Goal: Task Accomplishment & Management: Complete application form

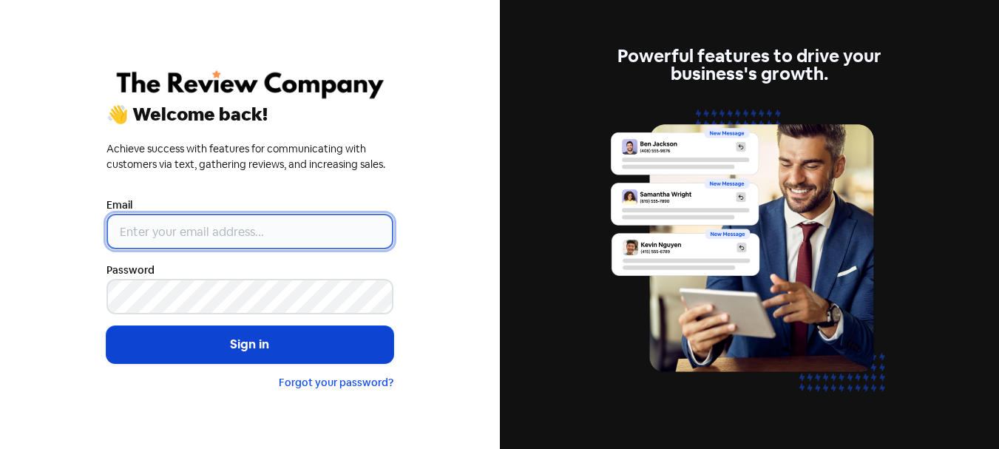
type input "[PERSON_NAME][EMAIL_ADDRESS][DOMAIN_NAME]"
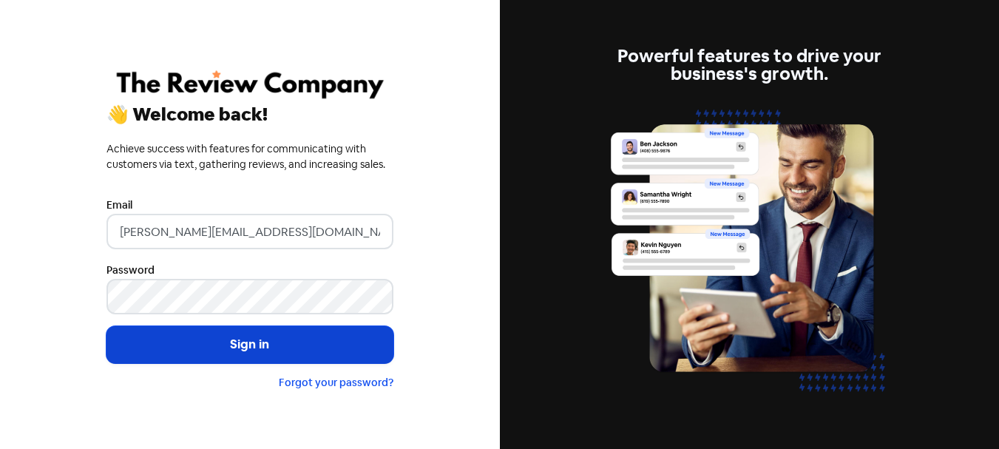
click at [217, 334] on button "Sign in" at bounding box center [249, 344] width 287 height 37
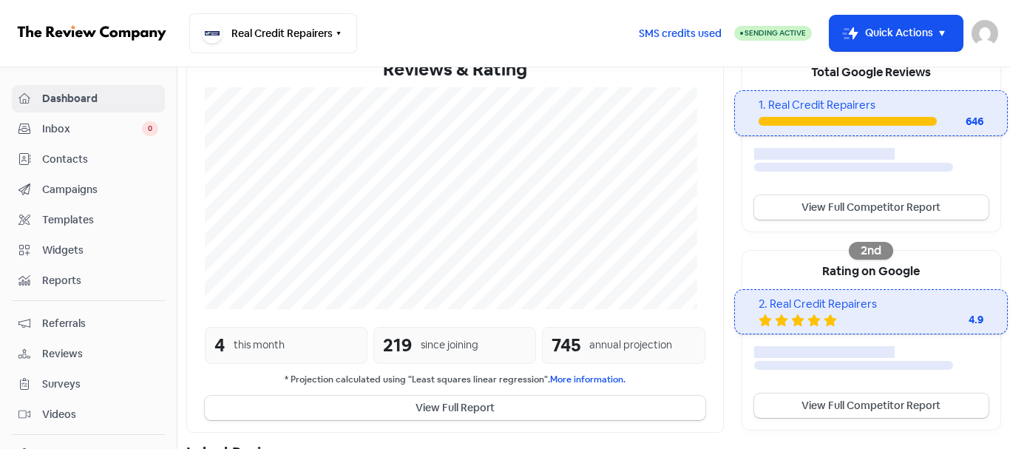
scroll to position [444, 0]
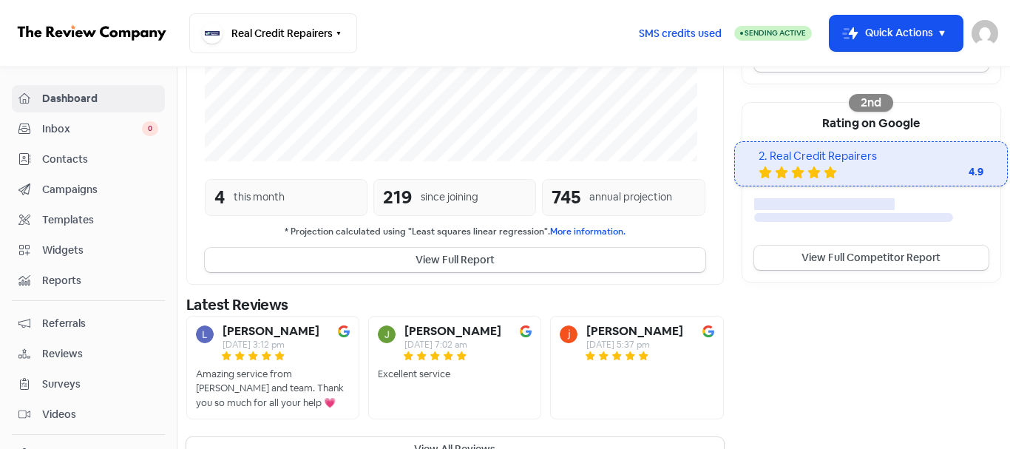
click at [84, 152] on span "Contacts" at bounding box center [100, 160] width 116 height 16
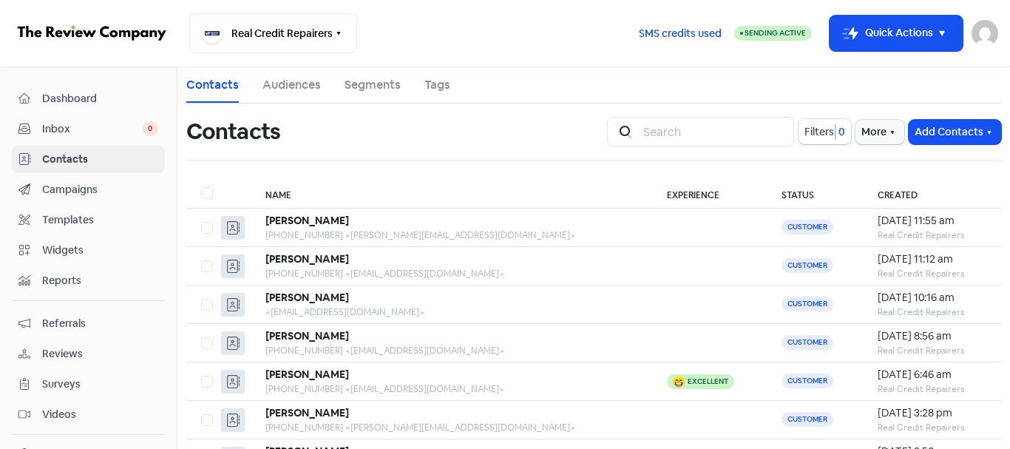
click at [86, 89] on link "Dashboard" at bounding box center [88, 98] width 153 height 27
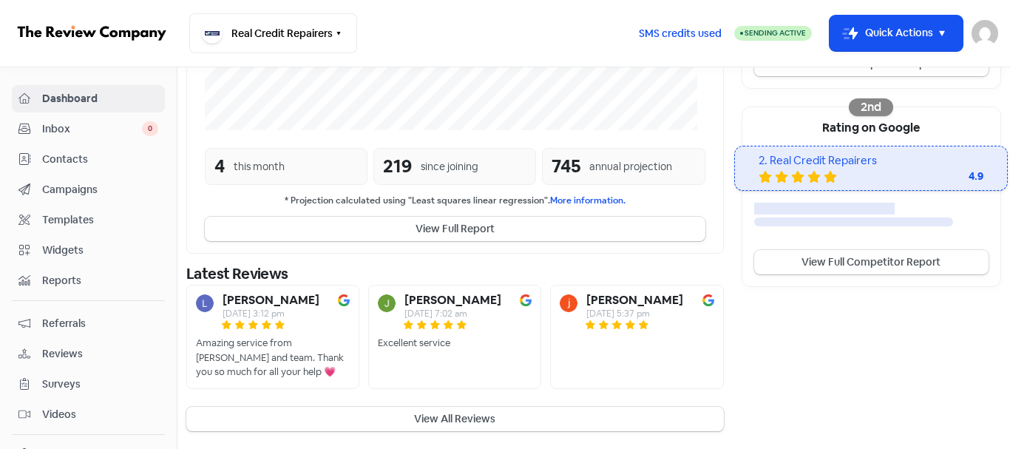
scroll to position [461, 0]
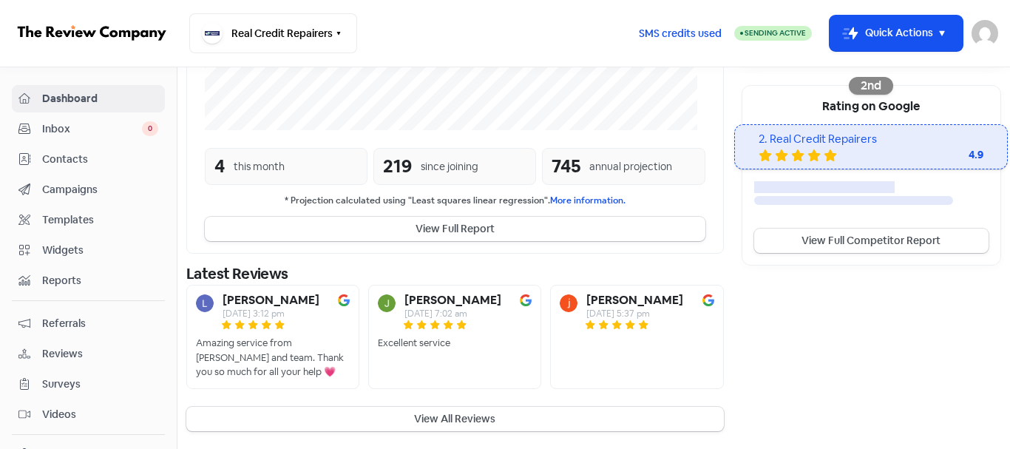
click at [71, 152] on span "Contacts" at bounding box center [100, 160] width 116 height 16
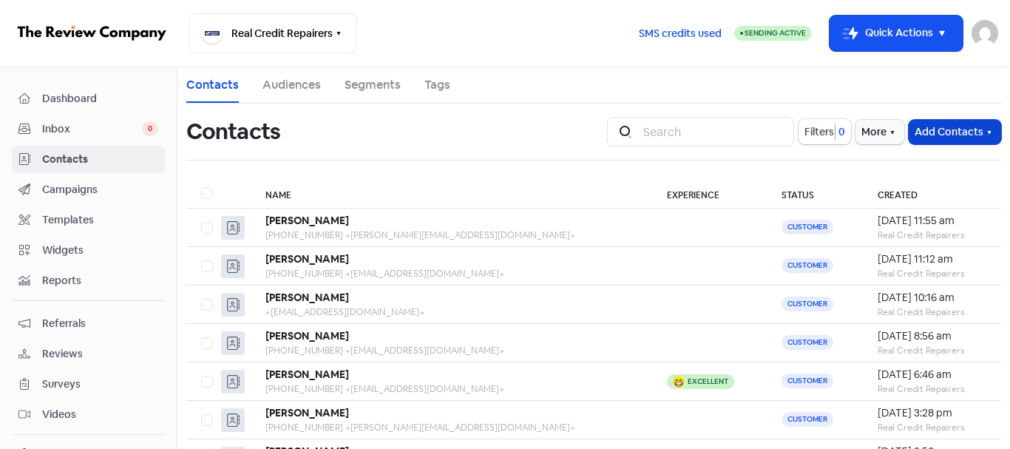
click at [953, 135] on button "Add Contacts" at bounding box center [955, 132] width 92 height 24
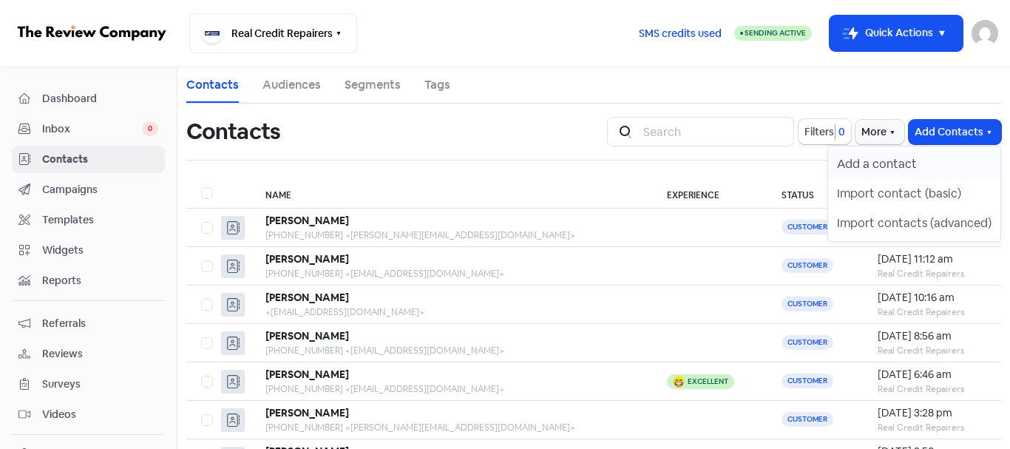
click at [885, 167] on button "Add a contact" at bounding box center [914, 164] width 172 height 30
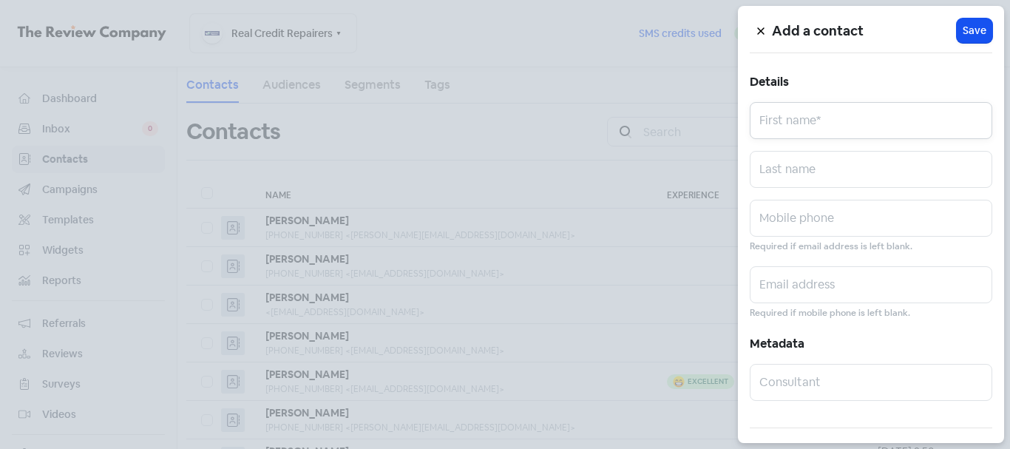
paste input "Morgan Fuller"
click at [803, 126] on input "Morgan Fuller" at bounding box center [871, 120] width 243 height 37
click at [815, 124] on input "Morgan Fuller" at bounding box center [871, 120] width 243 height 37
type input "Morgan"
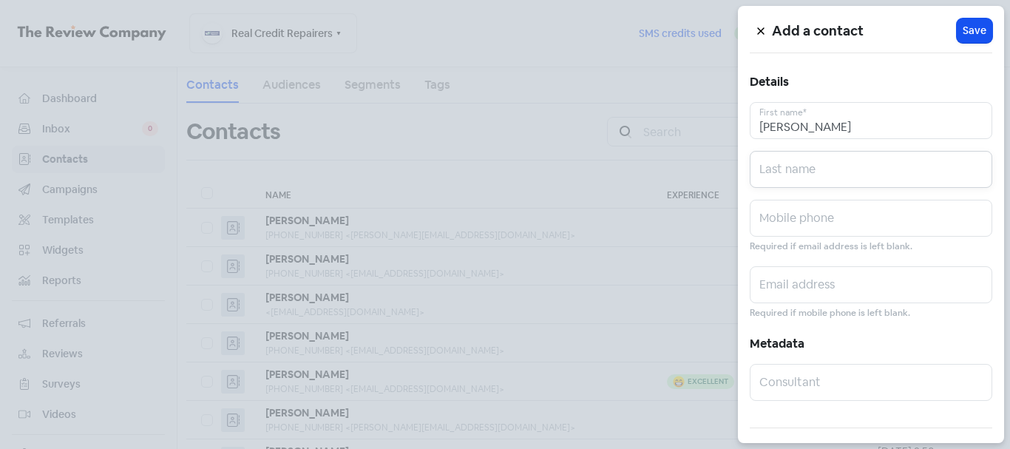
paste input "Morgan Fuller"
drag, startPoint x: 804, startPoint y: 169, endPoint x: 663, endPoint y: 186, distance: 142.3
click at [663, 448] on div "Add a contact Icon For Loading Save Details Morgan First name* Morgan Fuller La…" at bounding box center [505, 449] width 1010 height 0
type input "Fuller"
click at [806, 217] on input "text" at bounding box center [871, 218] width 243 height 37
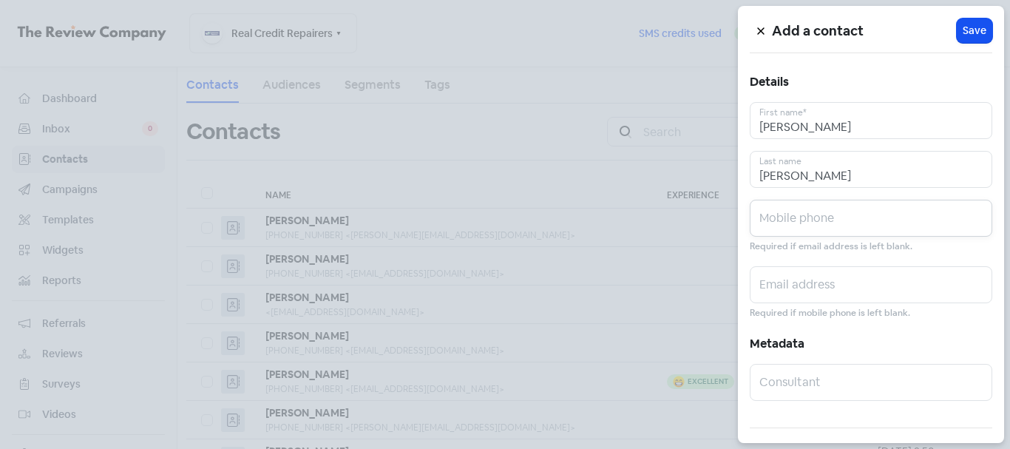
paste input "0423332386"
type input "0423332386"
paste input "morgan10@live.com.au"
click at [844, 288] on input "text" at bounding box center [871, 284] width 243 height 37
type input "morgan10@live.com.au"
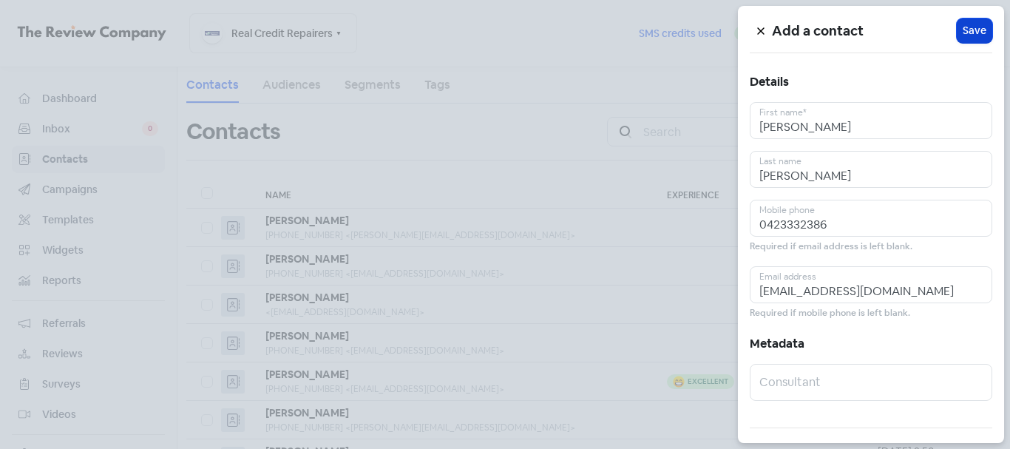
click at [957, 40] on button "Icon For Loading Save" at bounding box center [974, 30] width 35 height 24
